Goal: Information Seeking & Learning: Learn about a topic

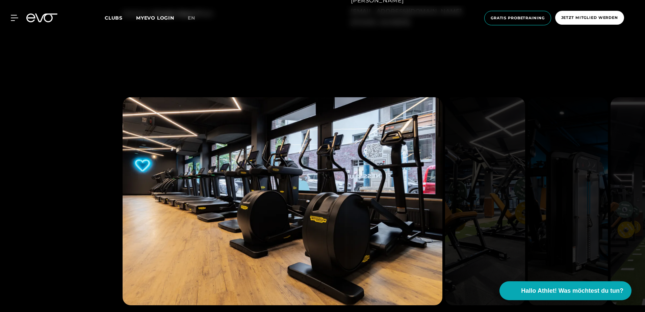
scroll to position [642, 0]
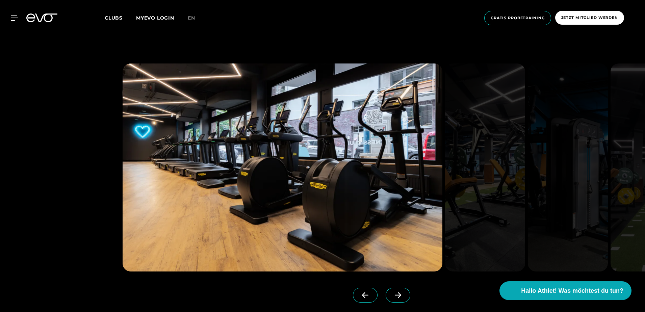
click at [389, 300] on span at bounding box center [398, 295] width 25 height 15
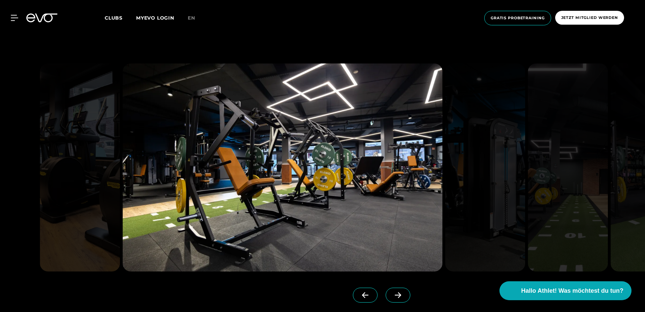
click at [389, 300] on span at bounding box center [398, 295] width 25 height 15
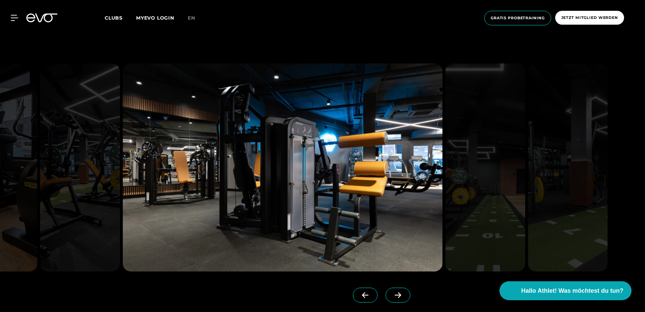
click at [389, 300] on span at bounding box center [398, 295] width 25 height 15
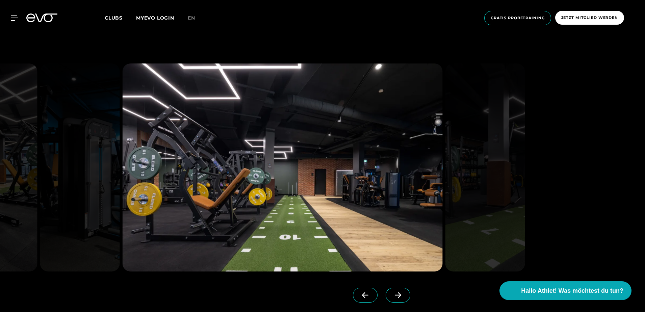
click at [389, 300] on span at bounding box center [398, 295] width 25 height 15
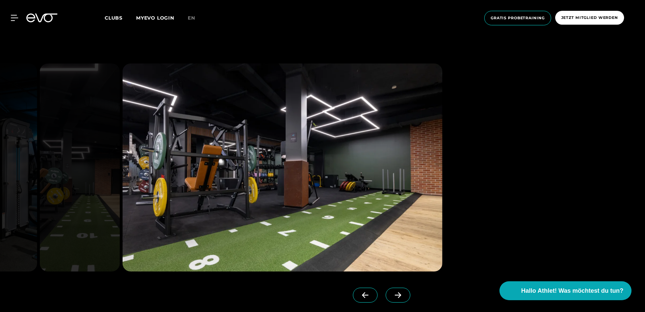
click at [389, 300] on span at bounding box center [398, 295] width 25 height 15
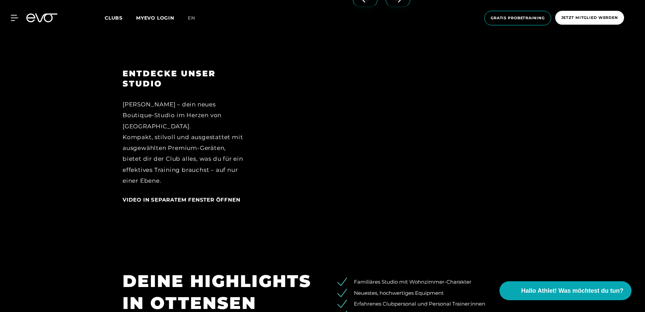
scroll to position [946, 0]
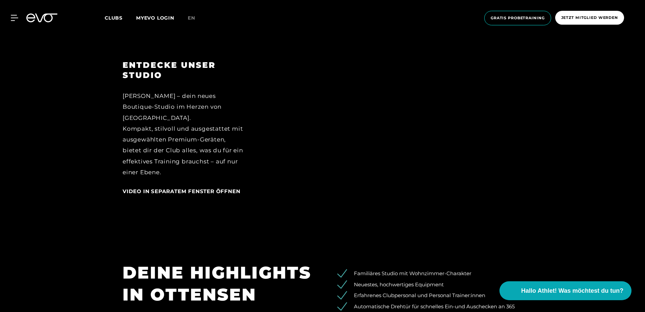
drag, startPoint x: 184, startPoint y: 164, endPoint x: 191, endPoint y: 163, distance: 7.1
click at [191, 163] on div "[PERSON_NAME] – dein neues Boutique-Studio im Herzen von [GEOGRAPHIC_DATA]. Kom…" at bounding box center [183, 134] width 121 height 87
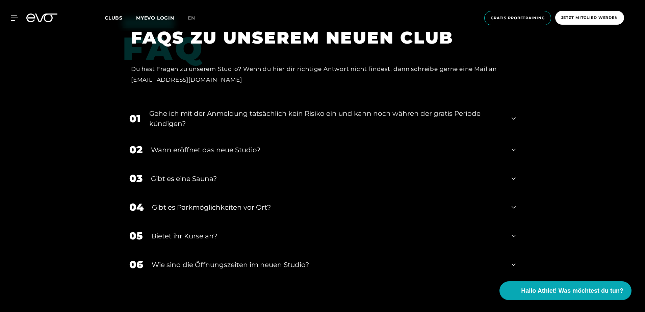
scroll to position [2398, 0]
click at [215, 152] on div "Wann eröffnet das neue Studio?" at bounding box center [327, 150] width 352 height 10
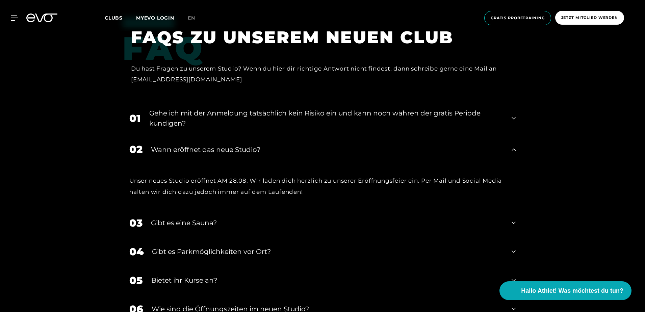
click at [217, 150] on div "Wann eröffnet das neue Studio?" at bounding box center [327, 150] width 352 height 10
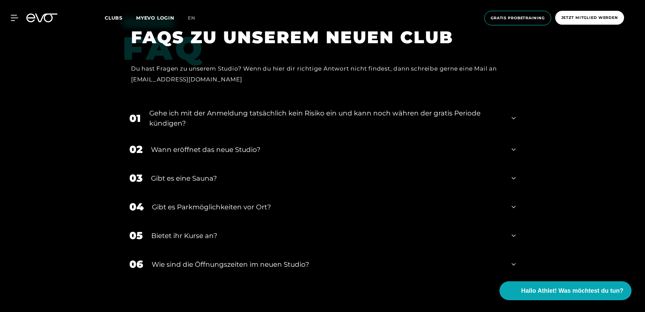
click at [213, 116] on div "Gehe ich mit der Anmeldung tatsächlich kein Risiko ein und kann noch währen der…" at bounding box center [326, 118] width 354 height 20
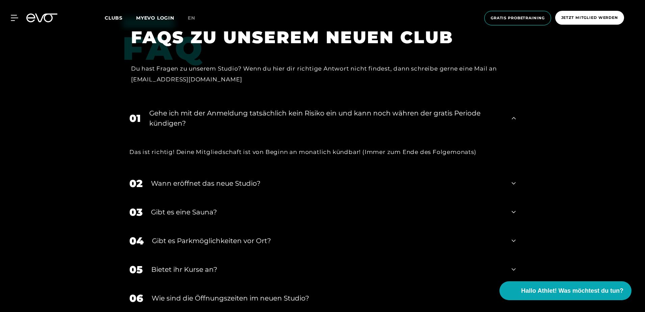
click at [200, 122] on div "Gehe ich mit der Anmeldung tatsächlich kein Risiko ein und kann noch währen der…" at bounding box center [326, 118] width 354 height 20
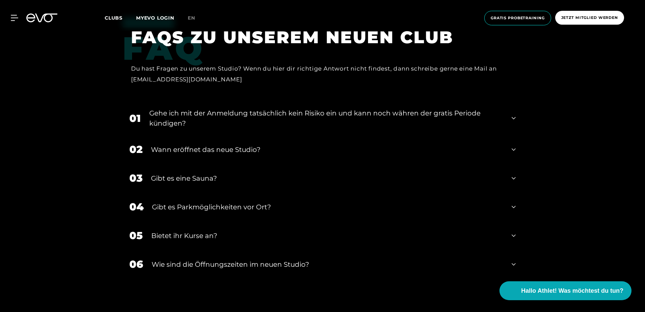
click at [208, 178] on div "Gibt es eine Sauna?" at bounding box center [327, 178] width 352 height 10
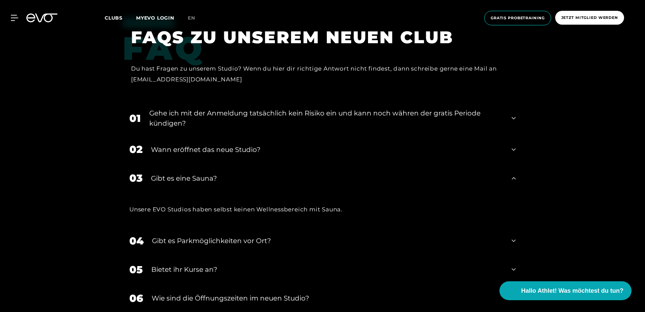
click at [209, 178] on div "Gibt es eine Sauna?" at bounding box center [327, 178] width 352 height 10
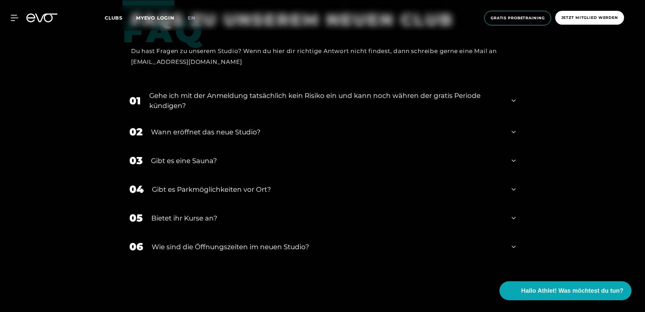
scroll to position [2432, 0]
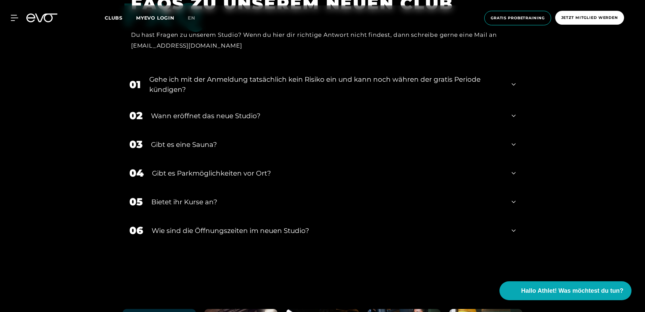
click at [194, 170] on div "Gibt es Parkmöglichkeiten vor Ort?" at bounding box center [327, 173] width 351 height 10
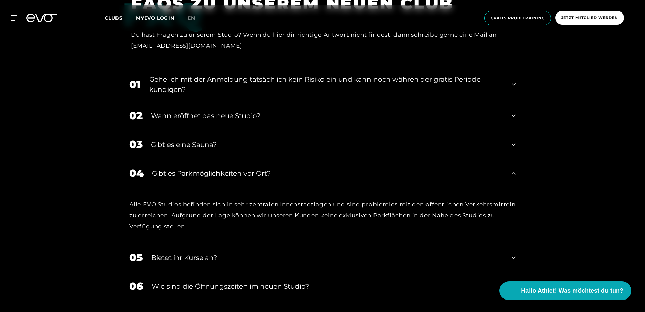
click at [194, 170] on div "Gibt es Parkmöglichkeiten vor Ort?" at bounding box center [327, 173] width 351 height 10
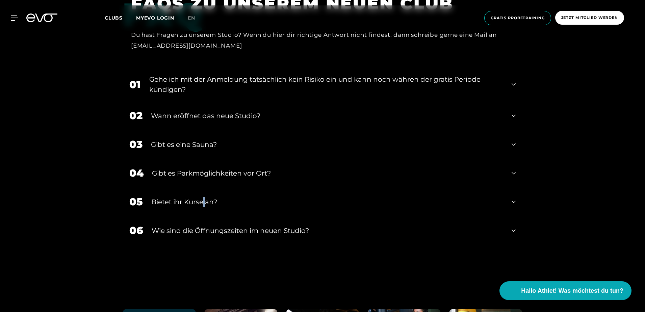
click at [205, 210] on div "05 Bietet ihr [DEMOGRAPHIC_DATA]?" at bounding box center [323, 201] width 400 height 29
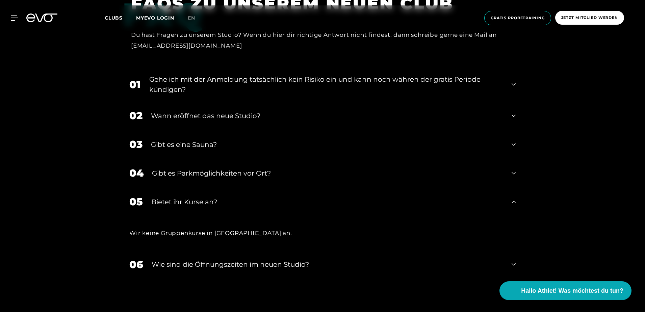
click at [200, 196] on div "05 Bietet ihr [DEMOGRAPHIC_DATA]?" at bounding box center [323, 201] width 400 height 29
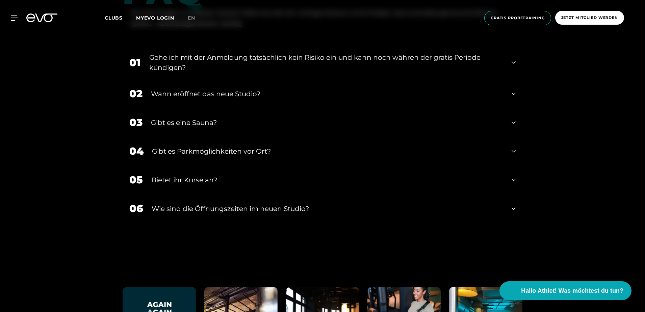
scroll to position [2465, 0]
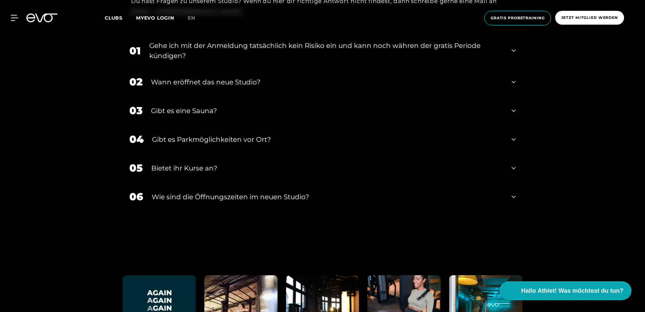
click at [194, 197] on div "​Wie sind die Öffnungszeiten im neuen Studio?" at bounding box center [328, 197] width 352 height 10
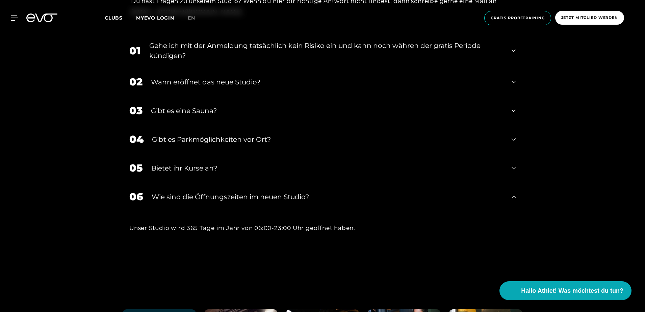
click at [194, 196] on div "​Wie sind die Öffnungszeiten im neuen Studio?" at bounding box center [328, 197] width 352 height 10
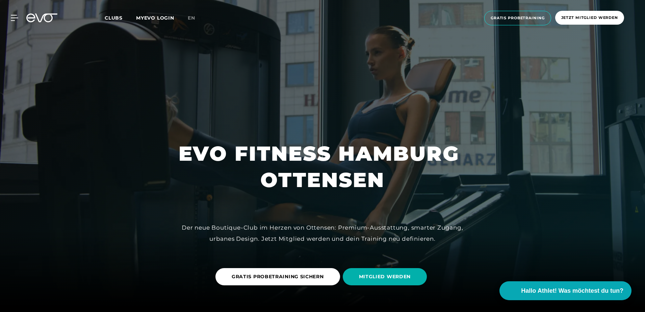
scroll to position [0, 0]
